Goal: Task Accomplishment & Management: Use online tool/utility

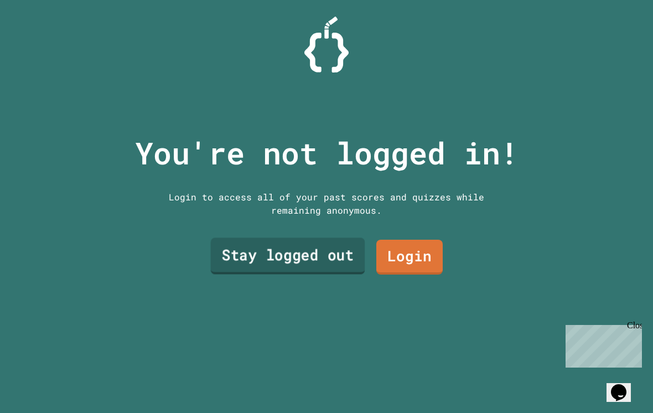
click at [312, 268] on link "Stay logged out" at bounding box center [288, 255] width 154 height 37
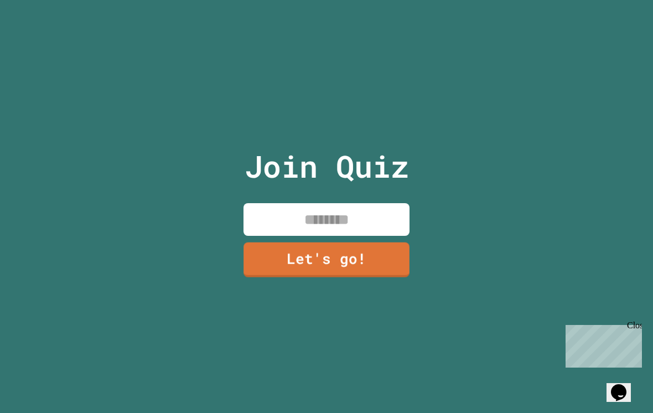
drag, startPoint x: 348, startPoint y: 235, endPoint x: 348, endPoint y: 228, distance: 7.7
click at [348, 235] on input at bounding box center [327, 219] width 166 height 33
type input "******"
click at [345, 260] on link "Let's go!" at bounding box center [326, 258] width 161 height 37
click at [638, 330] on div "Close" at bounding box center [634, 328] width 14 height 14
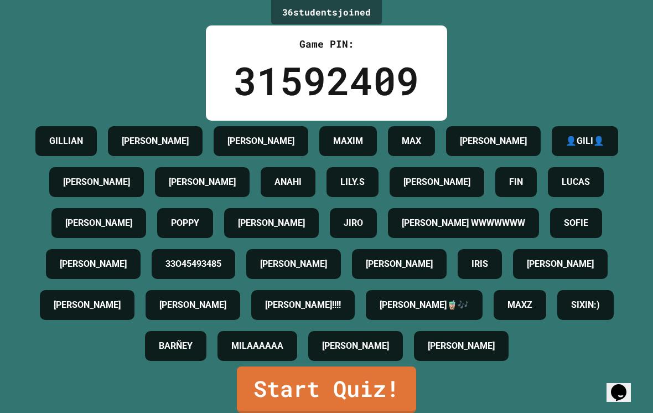
scroll to position [17, 0]
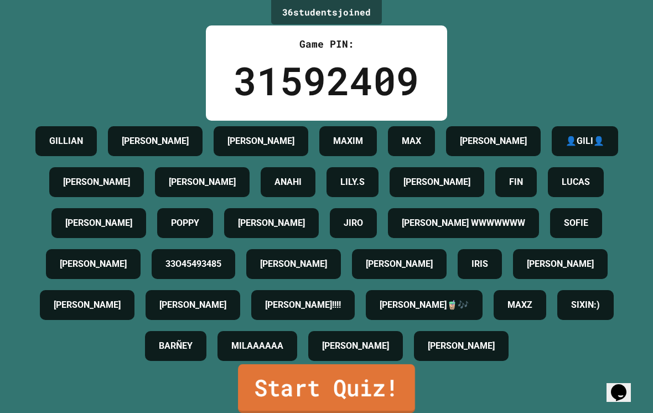
click at [322, 380] on link "Start Quiz!" at bounding box center [326, 388] width 177 height 49
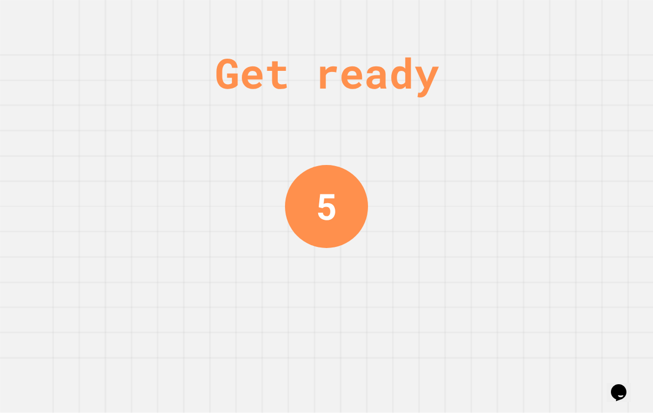
scroll to position [0, 0]
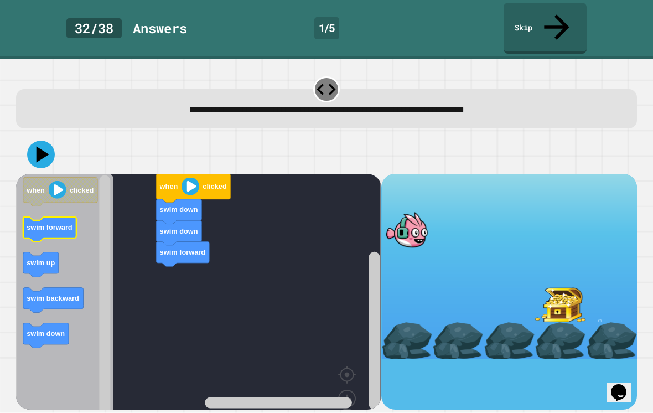
click at [54, 216] on icon "Blockly Workspace" at bounding box center [49, 228] width 53 height 25
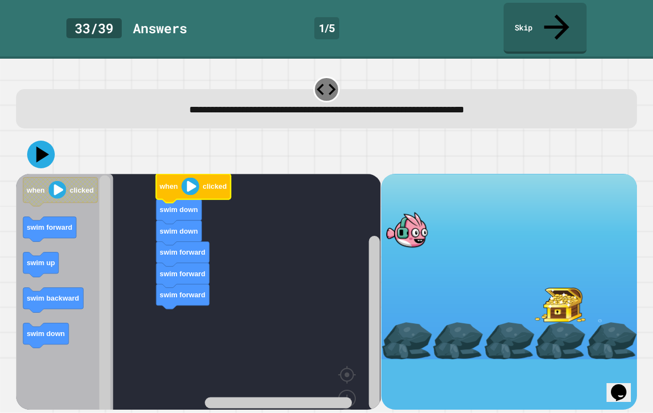
click at [192, 177] on image "Blockly Workspace" at bounding box center [191, 186] width 18 height 18
click at [43, 138] on icon at bounding box center [40, 154] width 33 height 33
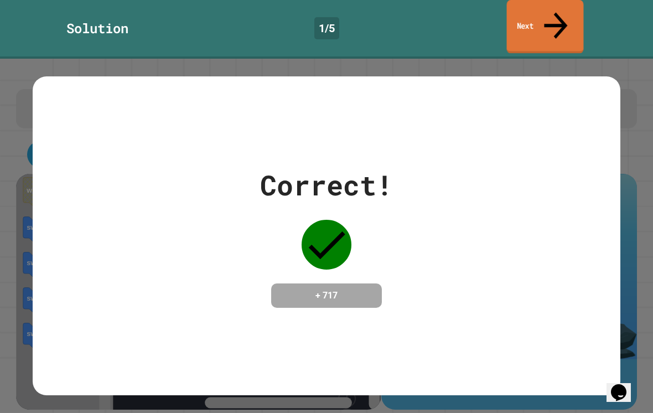
click at [543, 8] on link "Next" at bounding box center [545, 27] width 77 height 54
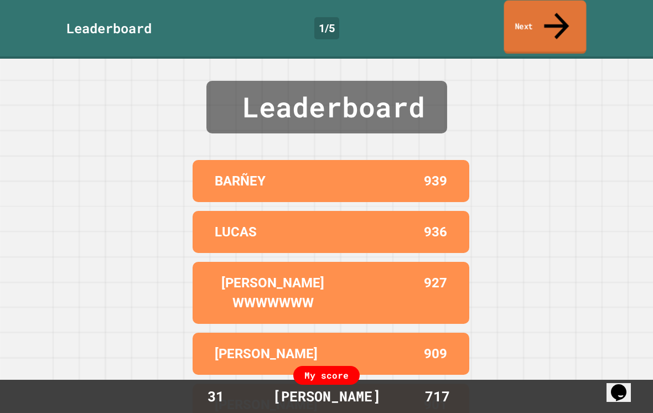
click at [546, 6] on link "Next" at bounding box center [545, 28] width 82 height 54
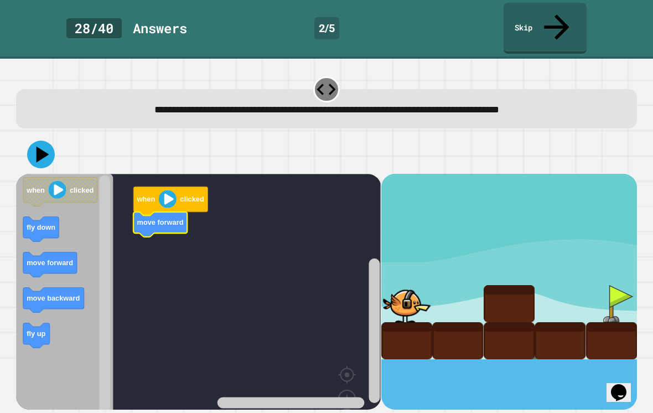
click at [144, 232] on div "when clicked move forward when clicked fly down move forward move backward fly …" at bounding box center [198, 292] width 365 height 236
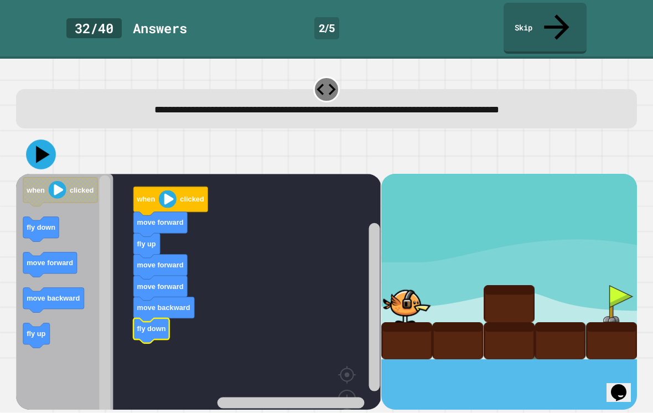
click at [38, 146] on icon at bounding box center [44, 154] width 14 height 17
click at [45, 138] on icon at bounding box center [40, 154] width 33 height 33
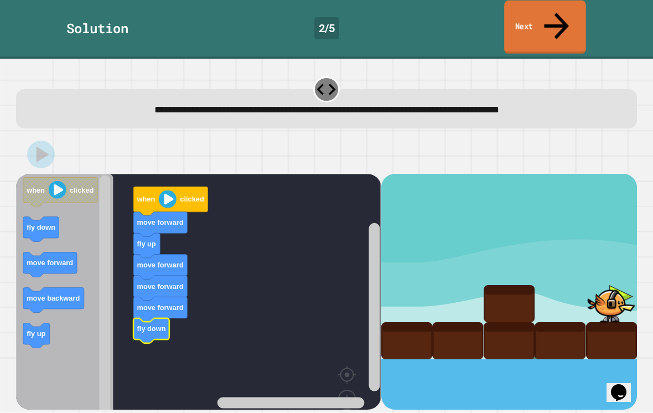
click at [544, 15] on link "Next" at bounding box center [545, 28] width 82 height 54
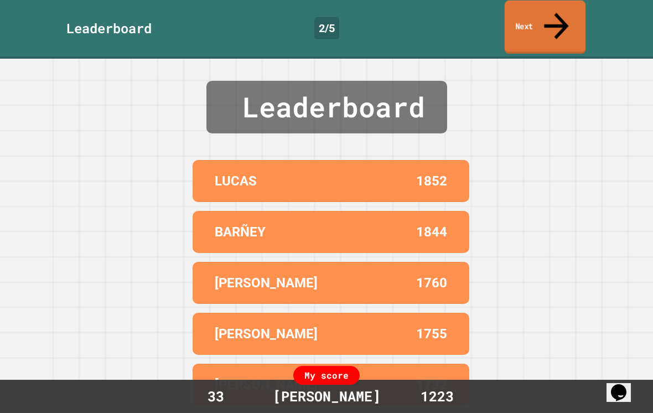
click at [544, 14] on link "Next" at bounding box center [545, 28] width 81 height 54
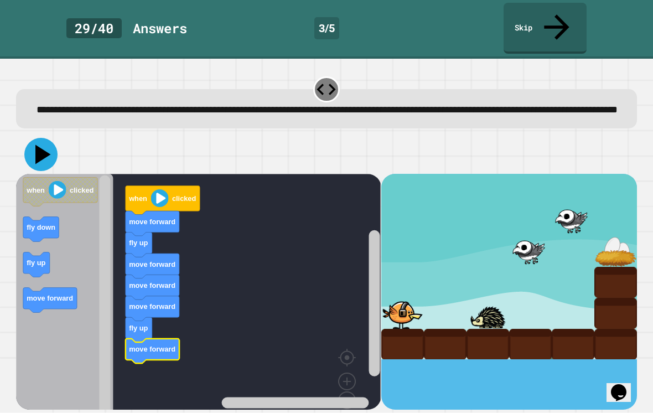
click at [46, 151] on icon at bounding box center [40, 154] width 33 height 33
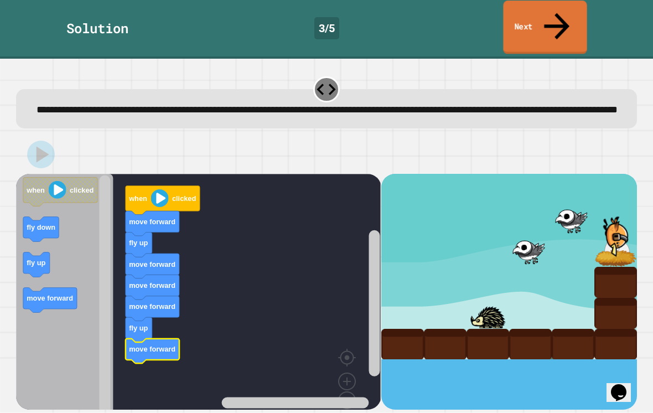
click at [545, 23] on link "Next" at bounding box center [545, 28] width 84 height 54
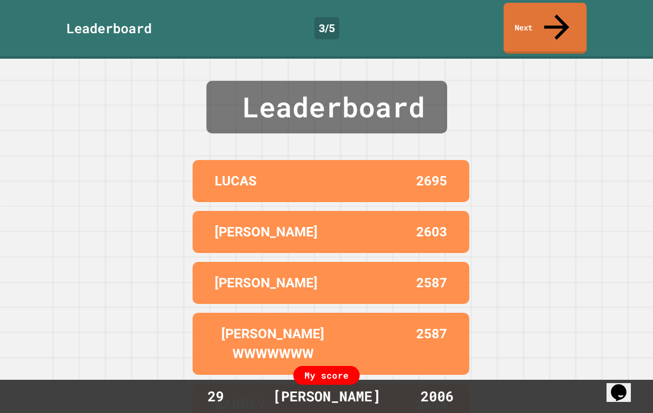
click at [545, 23] on link "Next" at bounding box center [545, 28] width 83 height 51
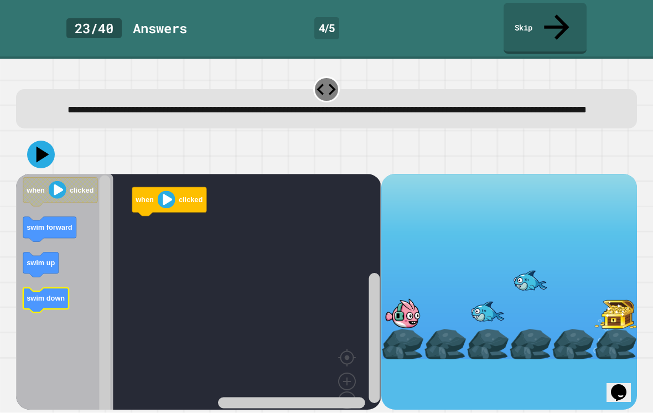
click at [40, 304] on icon "Blockly Workspace" at bounding box center [45, 299] width 45 height 25
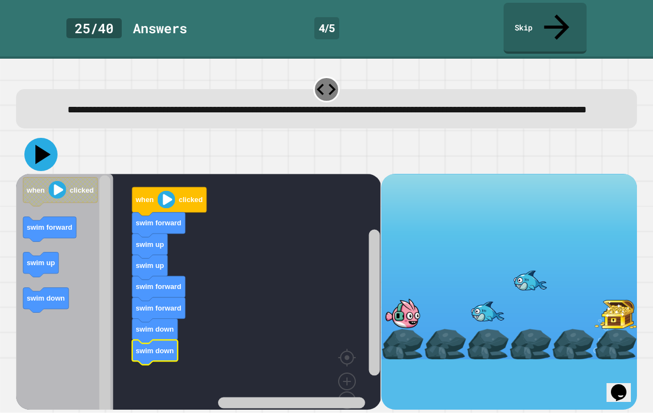
click at [47, 153] on icon at bounding box center [40, 154] width 33 height 33
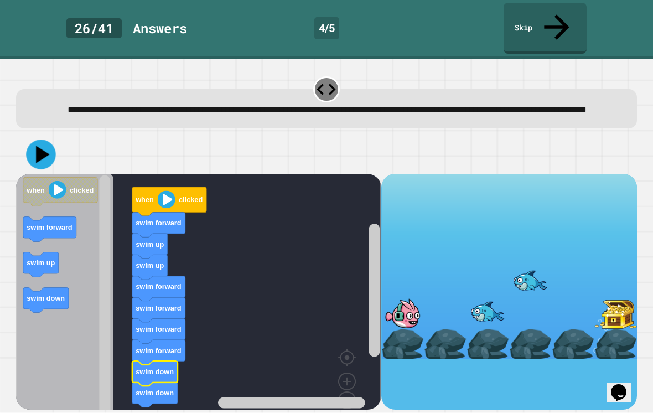
click at [45, 140] on icon at bounding box center [42, 154] width 30 height 30
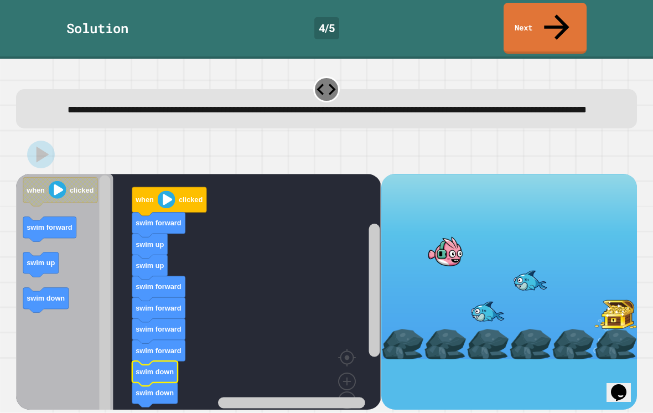
click at [551, 23] on link "Next" at bounding box center [545, 28] width 83 height 51
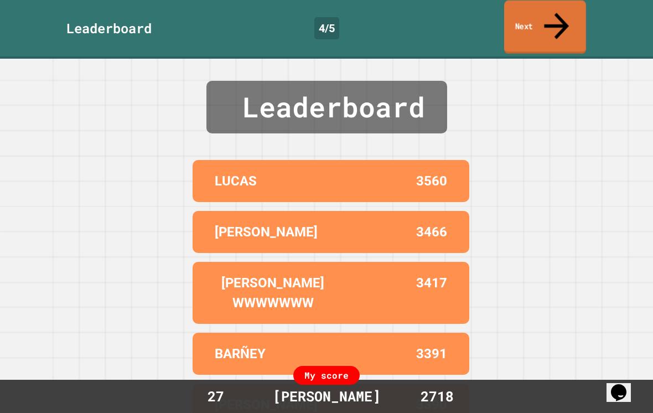
click at [542, 14] on link "Next" at bounding box center [545, 28] width 82 height 54
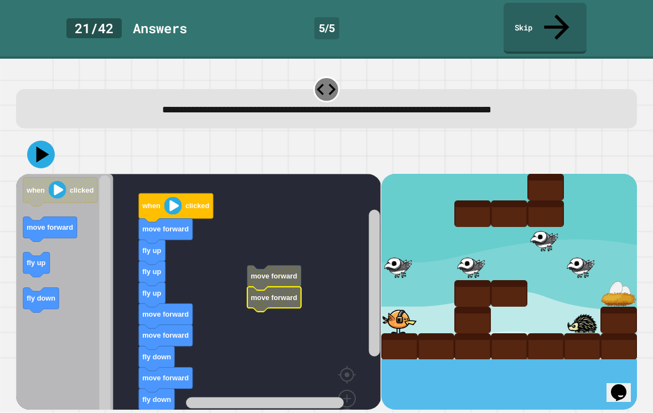
click at [269, 233] on rect "Blockly Workspace" at bounding box center [198, 312] width 365 height 277
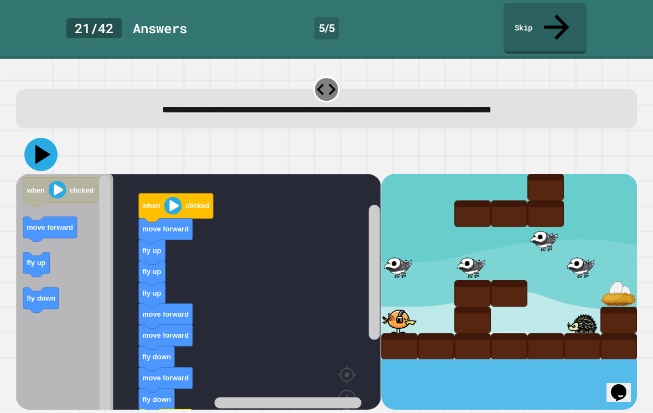
click at [47, 138] on icon at bounding box center [40, 154] width 33 height 33
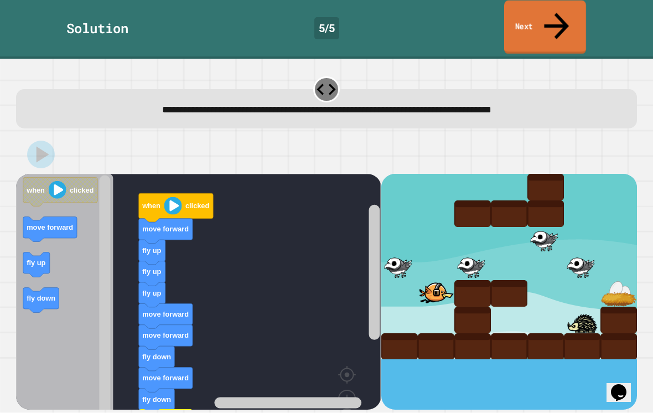
click at [566, 12] on link "Next" at bounding box center [545, 28] width 82 height 54
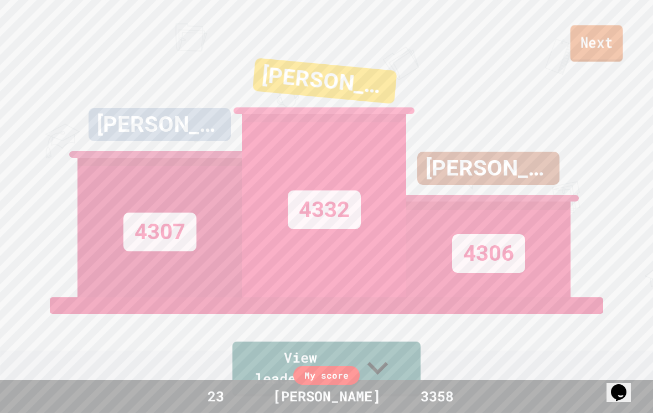
click at [603, 61] on link "Next" at bounding box center [597, 43] width 53 height 37
